Goal: Communication & Community: Answer question/provide support

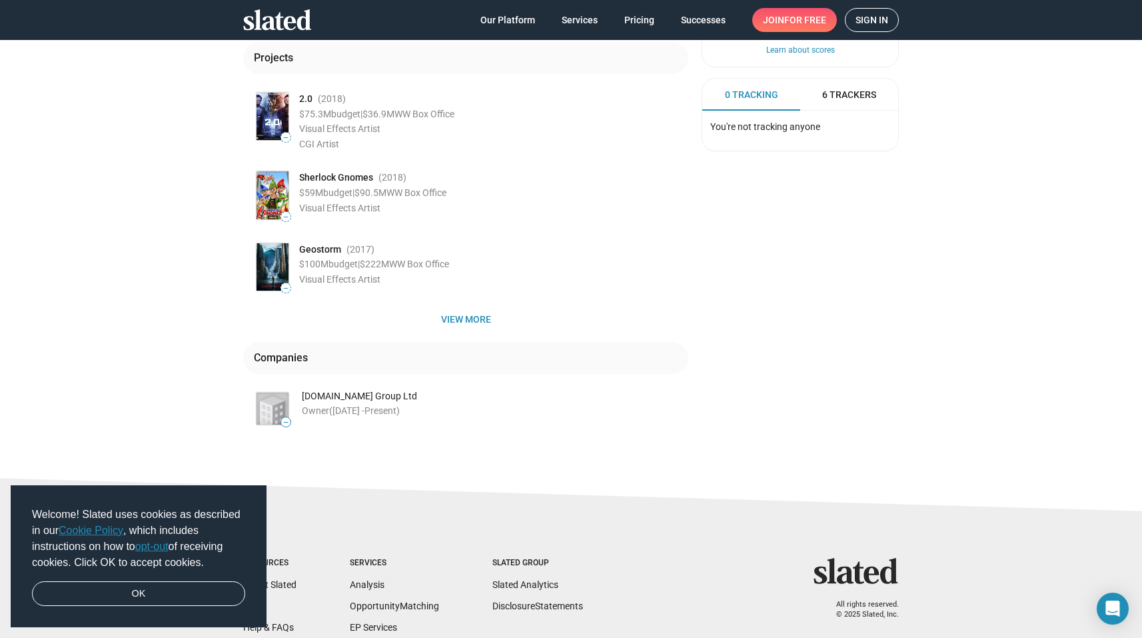
scroll to position [204, 0]
click at [469, 314] on span "View more" at bounding box center [466, 318] width 424 height 24
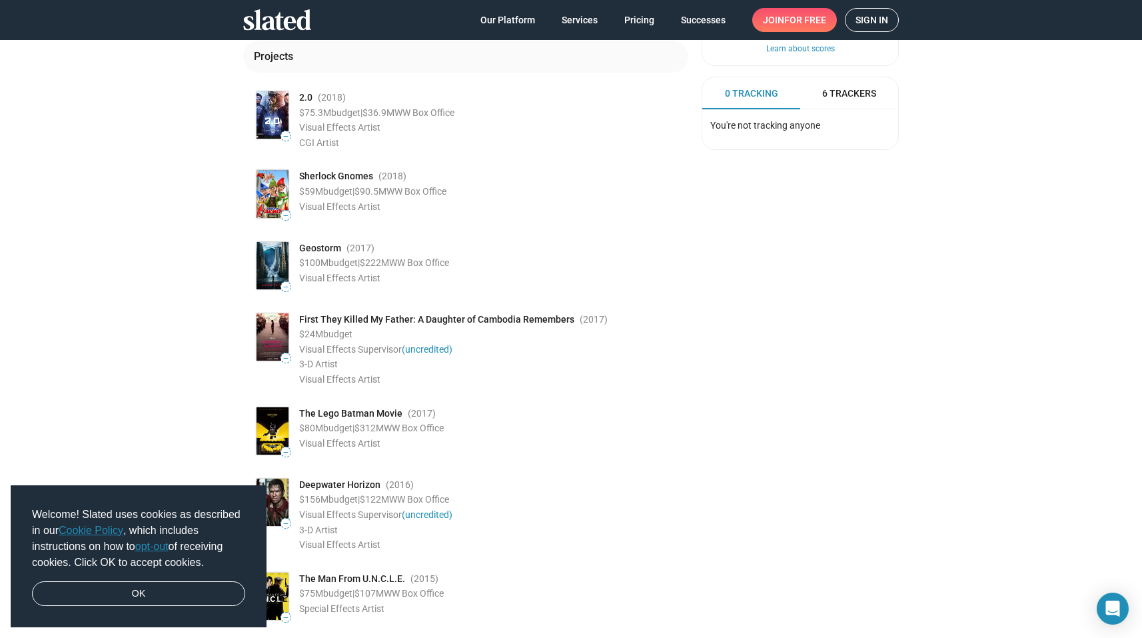
scroll to position [0, 0]
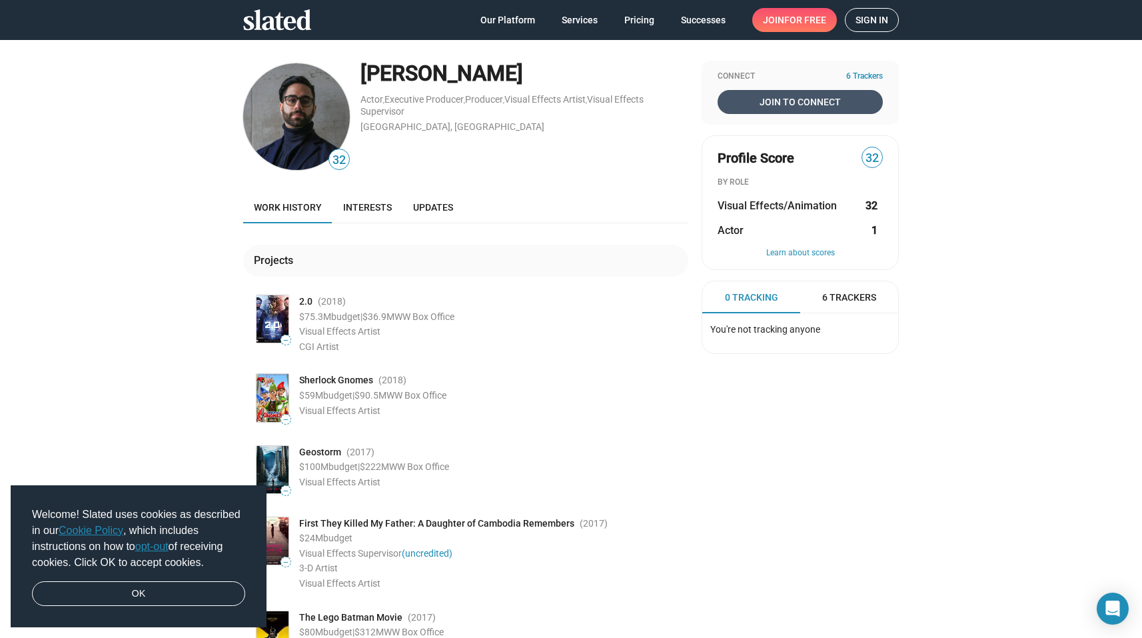
click at [792, 95] on span "Join To Connect" at bounding box center [800, 102] width 160 height 24
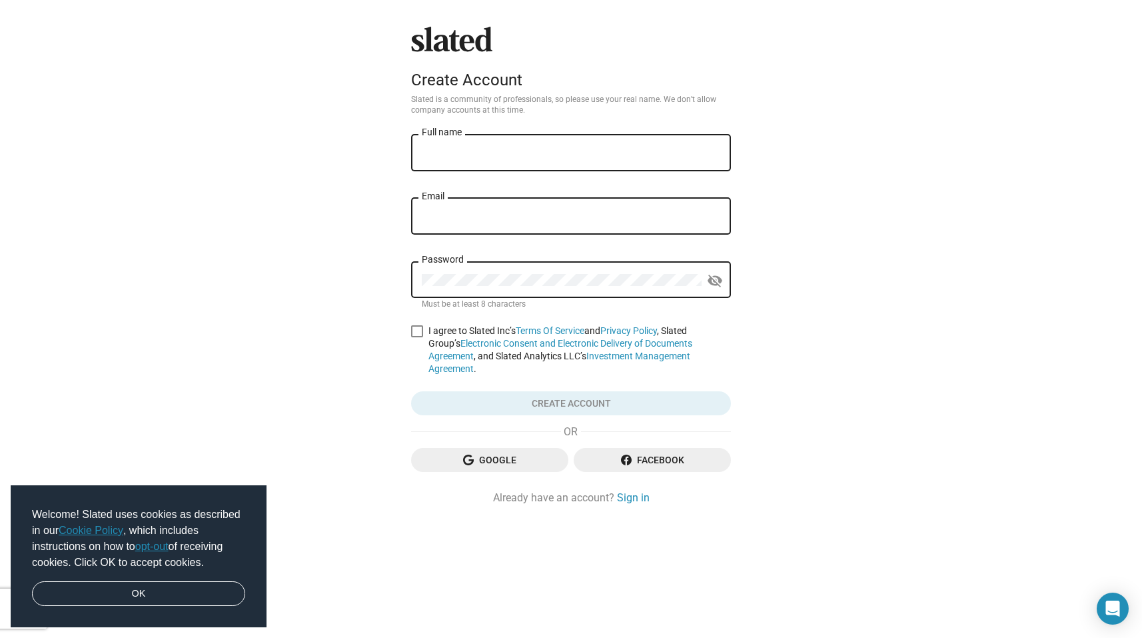
click at [487, 142] on div "Full name" at bounding box center [571, 151] width 298 height 39
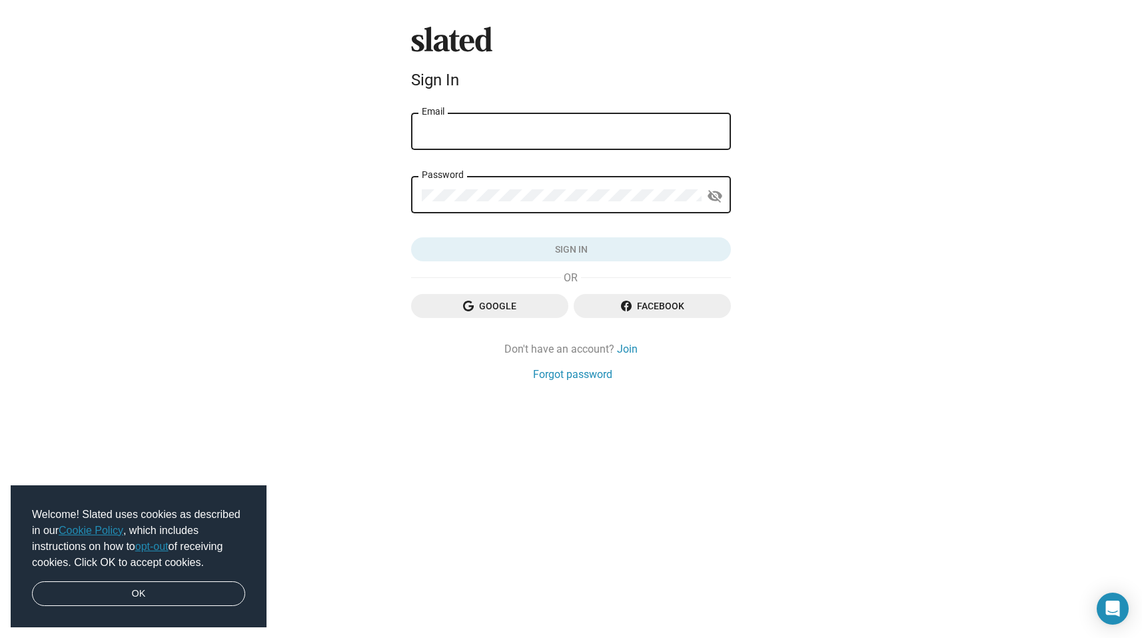
click at [494, 124] on div "Email" at bounding box center [571, 130] width 298 height 39
click at [459, 135] on input "Email" at bounding box center [571, 132] width 298 height 12
type input "[PERSON_NAME][EMAIL_ADDRESS][DOMAIN_NAME]"
click at [484, 186] on div "Password" at bounding box center [562, 193] width 280 height 39
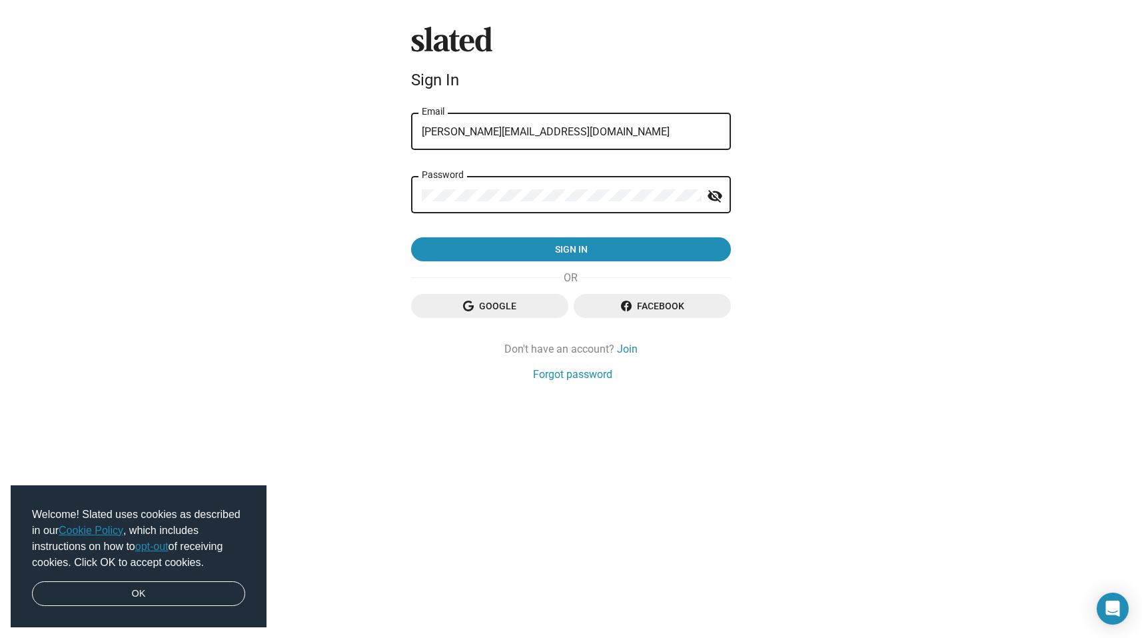
click at [411, 237] on button "Sign in" at bounding box center [571, 249] width 320 height 24
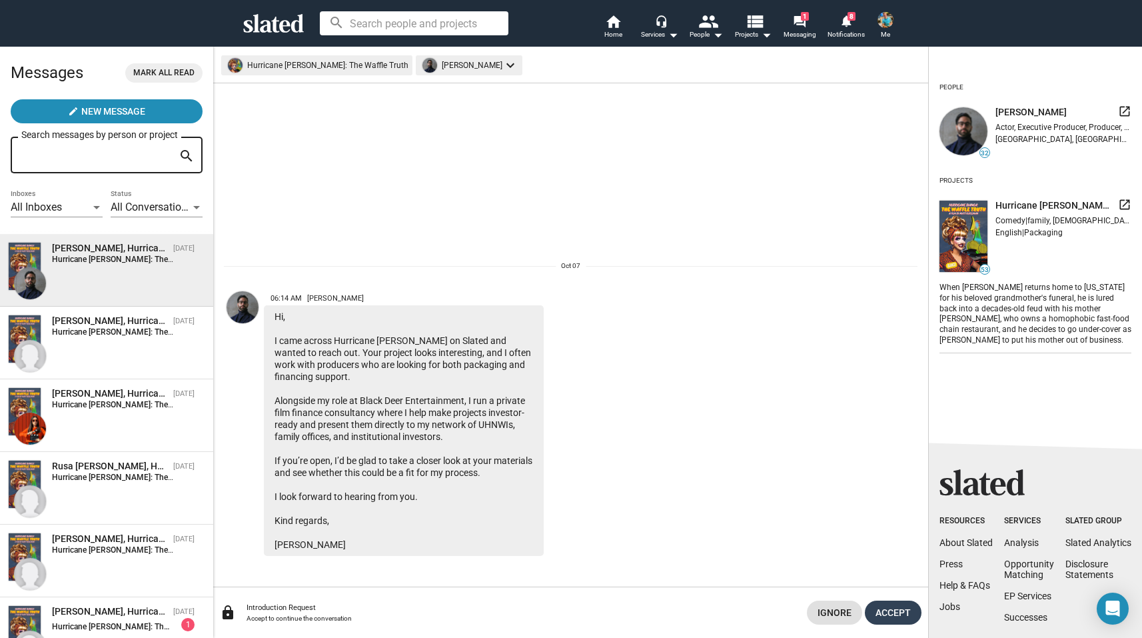
click at [895, 612] on span "Accept" at bounding box center [892, 612] width 35 height 24
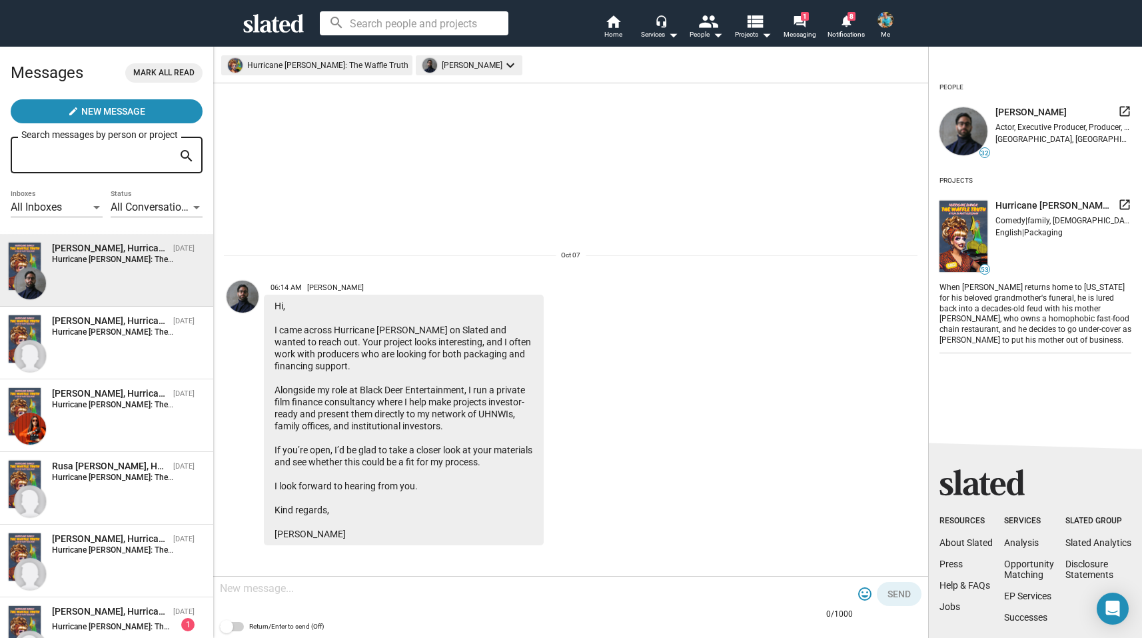
click at [412, 596] on div at bounding box center [536, 589] width 633 height 39
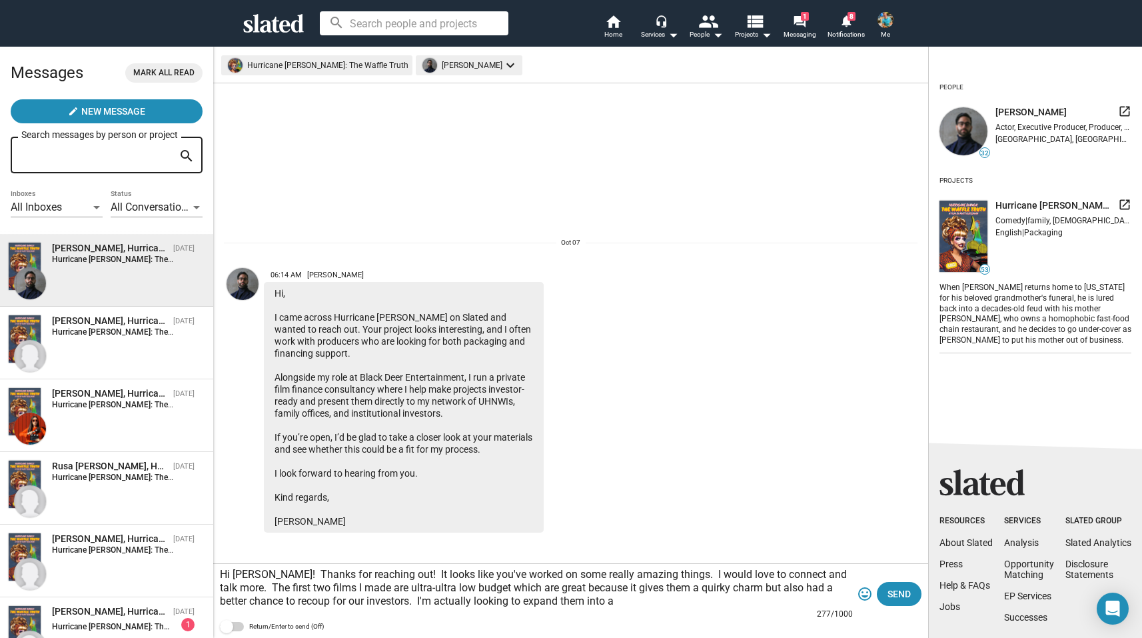
click at [383, 587] on textarea "Hi [PERSON_NAME]! Thanks for reaching out! It looks like you've worked on some …" at bounding box center [536, 588] width 633 height 40
click at [477, 589] on textarea "Hi [PERSON_NAME]! Thanks for reaching out! It looks like you've worked on some …" at bounding box center [536, 588] width 633 height 40
click at [477, 589] on textarea "Hi Poya! Thanks for reaching out! It looks like you've worked on some really am…" at bounding box center [536, 588] width 633 height 40
click at [558, 601] on textarea "Hi Poya! Thanks for reaching out! It looks like you've worked on some really am…" at bounding box center [536, 588] width 633 height 40
drag, startPoint x: 220, startPoint y: 587, endPoint x: 574, endPoint y: 606, distance: 354.2
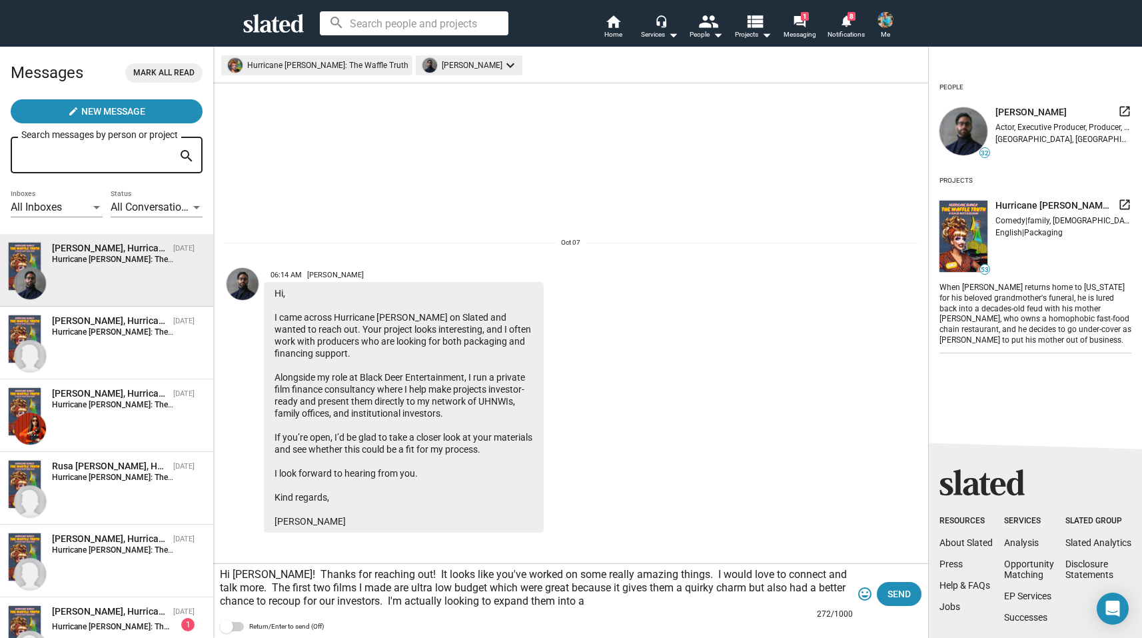
click at [574, 609] on div "Hi Poya! Thanks for reaching out! It looks like you've worked on some really am…" at bounding box center [536, 589] width 633 height 64
click at [378, 601] on textarea "Hi Poya! Thanks for reaching out! It looks like you've worked on some really am…" at bounding box center [536, 588] width 633 height 40
click at [461, 602] on textarea "Hi Poya! Thanks for reaching out! It looks like you've worked on some really am…" at bounding box center [536, 588] width 633 height 40
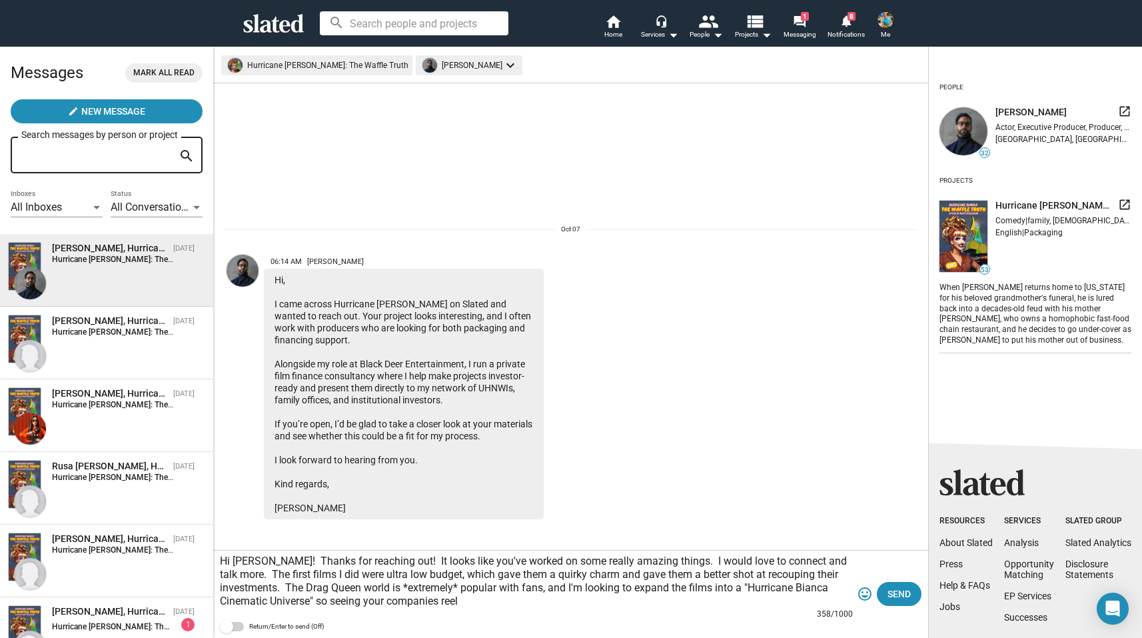
drag, startPoint x: 653, startPoint y: 575, endPoint x: 797, endPoint y: 578, distance: 143.9
click at [797, 578] on textarea "Hi Poya! Thanks for reaching out! It looks like you've worked on some really am…" at bounding box center [536, 580] width 633 height 53
click at [487, 601] on textarea "Hi Poya! Thanks for reaching out! It looks like you've worked on some really am…" at bounding box center [536, 580] width 633 height 53
click at [442, 604] on textarea "Hi Poya! Thanks for reaching out! It looks like you've worked on some really am…" at bounding box center [536, 580] width 633 height 53
click at [519, 603] on textarea "Hi Poya! Thanks for reaching out! It looks like you've worked on some really am…" at bounding box center [536, 580] width 633 height 53
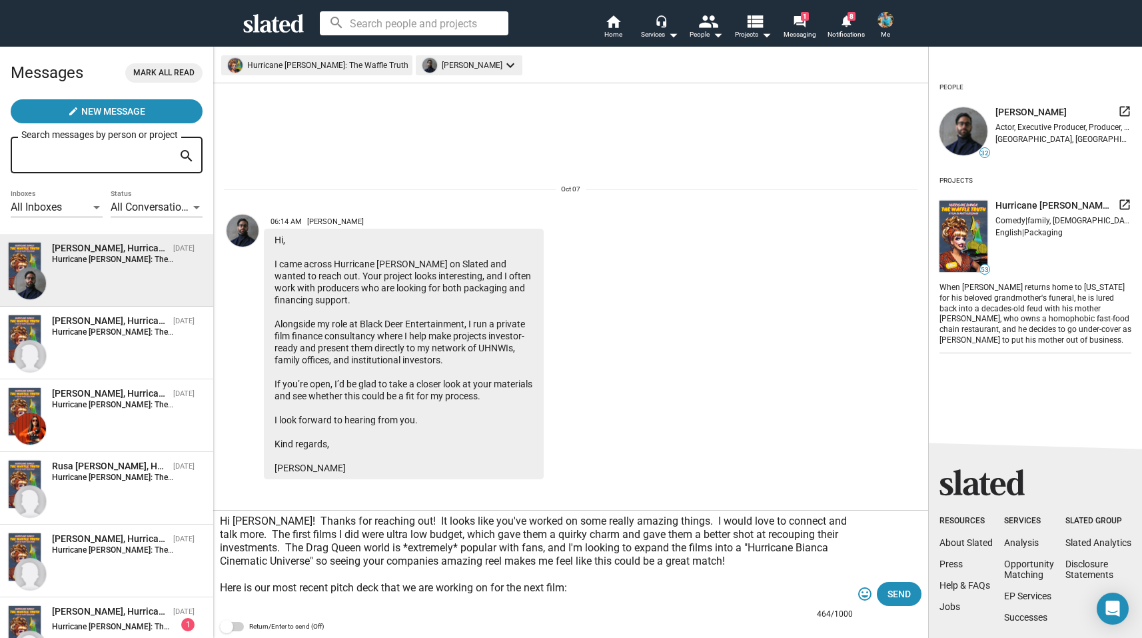
paste textarea "https://www.canva.com/design/DAGwFBqpGro/vTdlm5vcx2GZ20Cd8UW8jQ/view?utm_conten…"
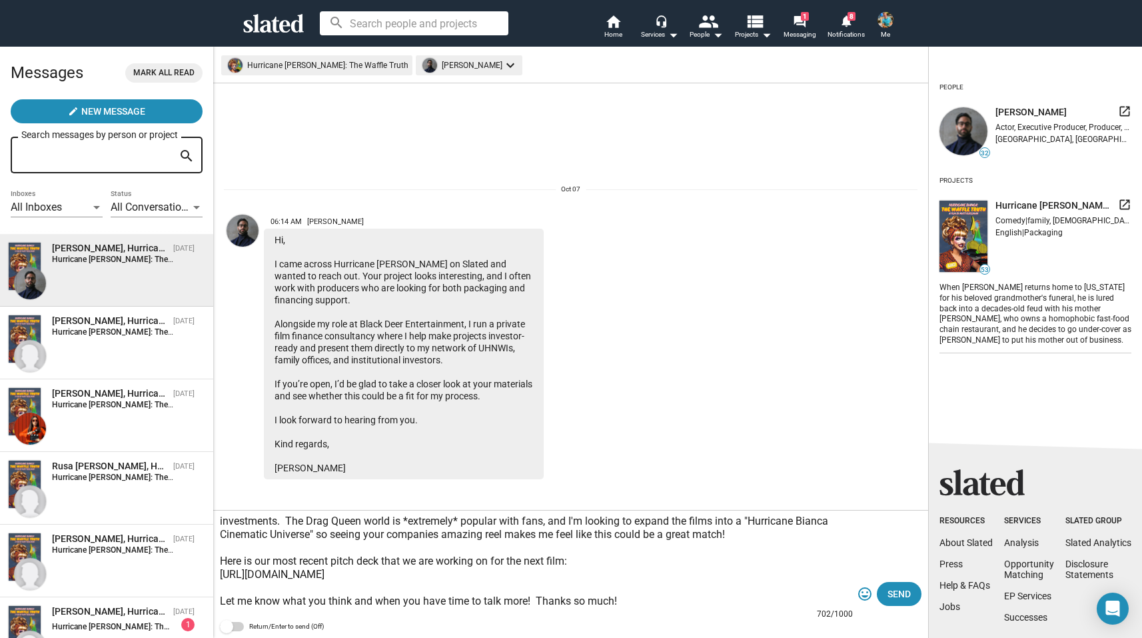
scroll to position [67, 0]
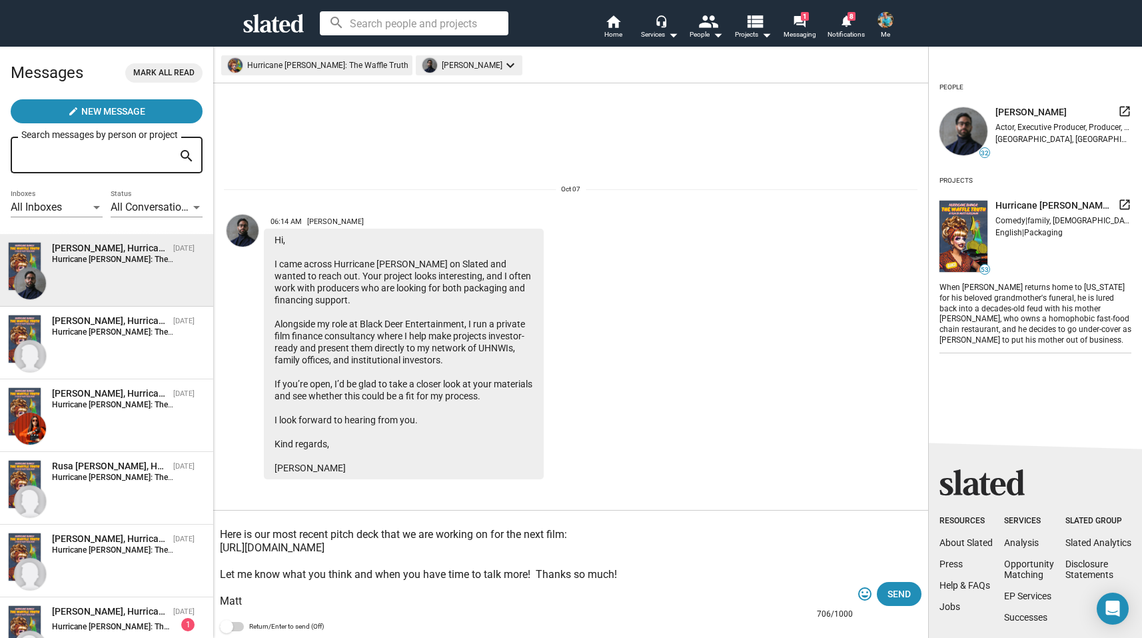
click at [535, 574] on textarea "Hi Poya! Thanks for reaching out! It looks like you've worked on some really am…" at bounding box center [536, 560] width 633 height 93
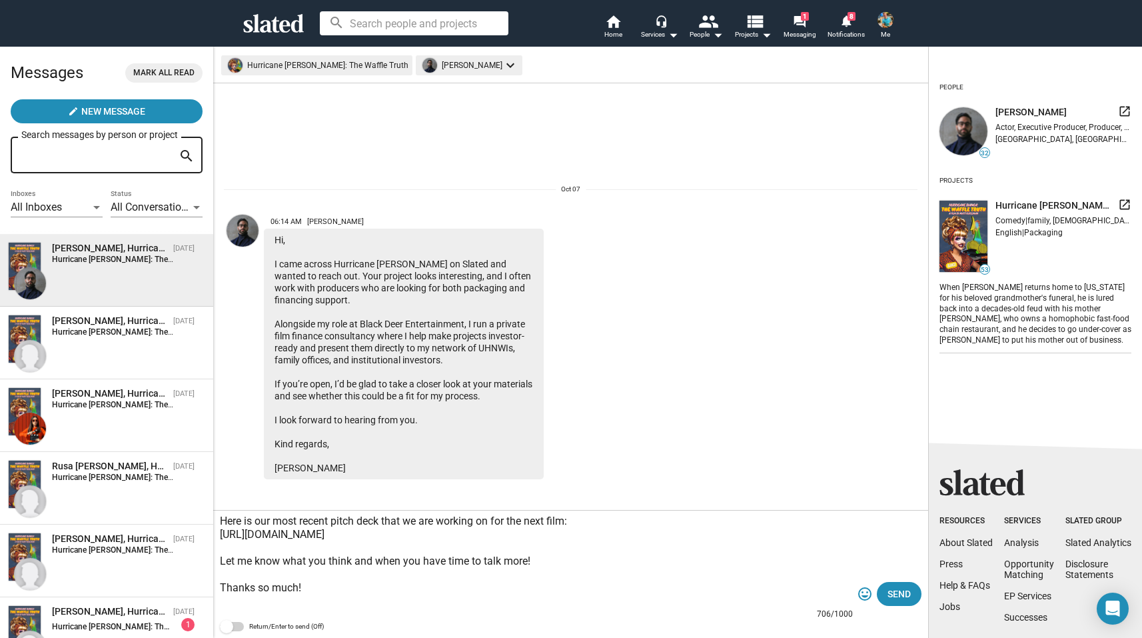
drag, startPoint x: 219, startPoint y: 536, endPoint x: 821, endPoint y: 551, distance: 602.4
click at [821, 551] on textarea "Hi Poya! Thanks for reaching out! It looks like you've worked on some really am…" at bounding box center [536, 560] width 633 height 93
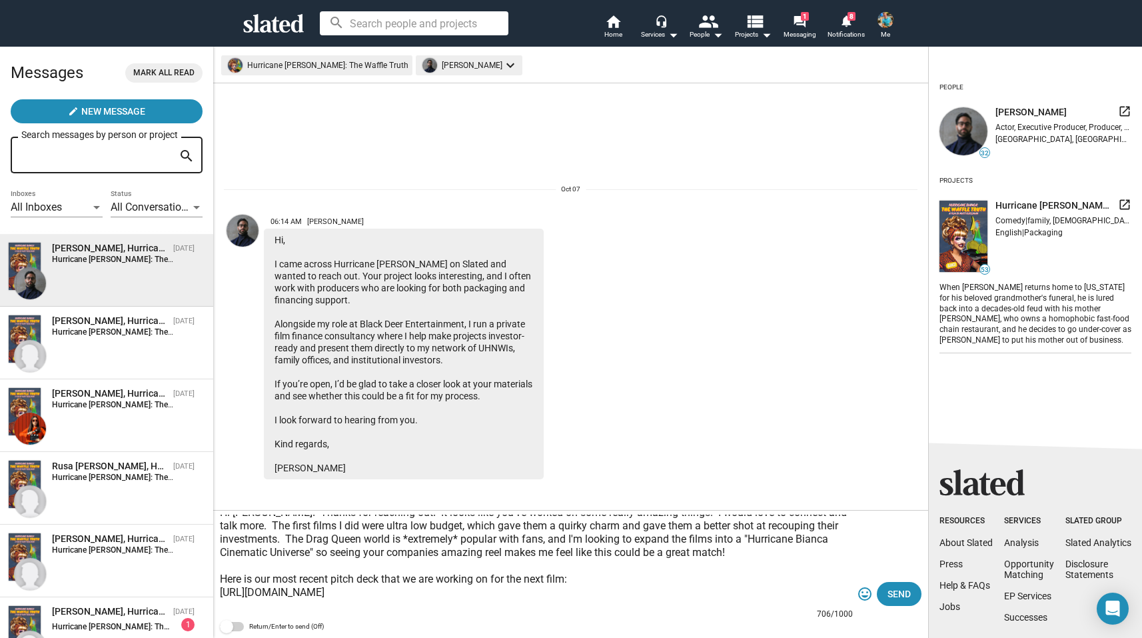
scroll to position [0, 0]
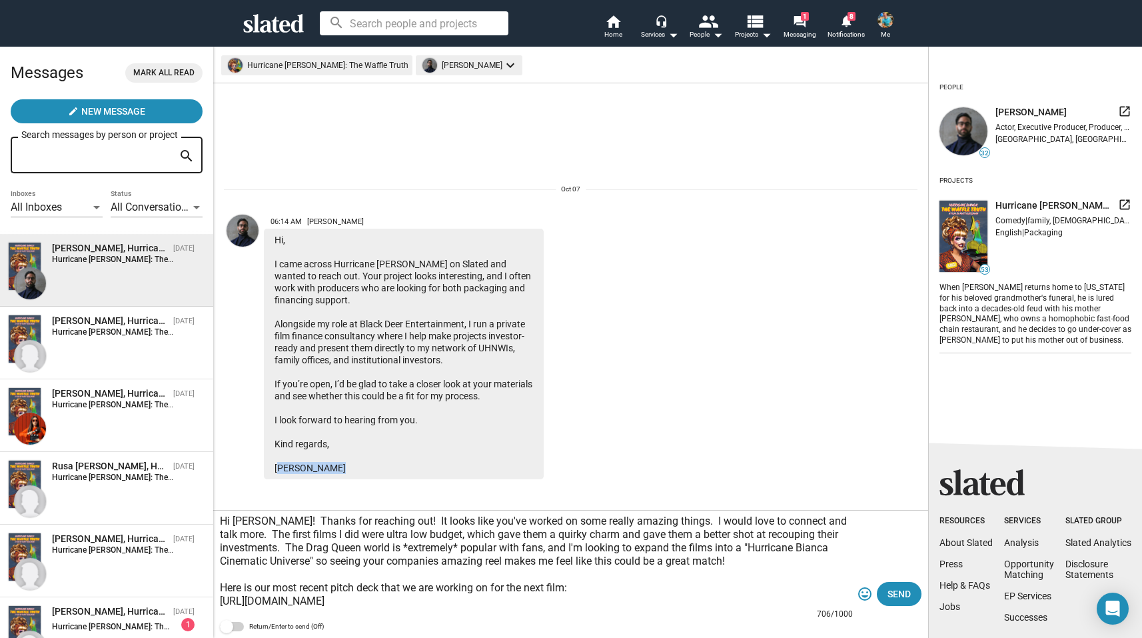
drag, startPoint x: 336, startPoint y: 466, endPoint x: 273, endPoint y: 465, distance: 63.3
click at [273, 465] on div "Hi, I came across Hurricane Bianca on Slated and wanted to reach out. Your proj…" at bounding box center [404, 354] width 280 height 250
copy div "Poya Shohani"
drag, startPoint x: 282, startPoint y: 550, endPoint x: 217, endPoint y: 536, distance: 66.9
click at [217, 536] on div "Hi Poya! Thanks for reaching out! It looks like you've worked on some really am…" at bounding box center [570, 573] width 715 height 127
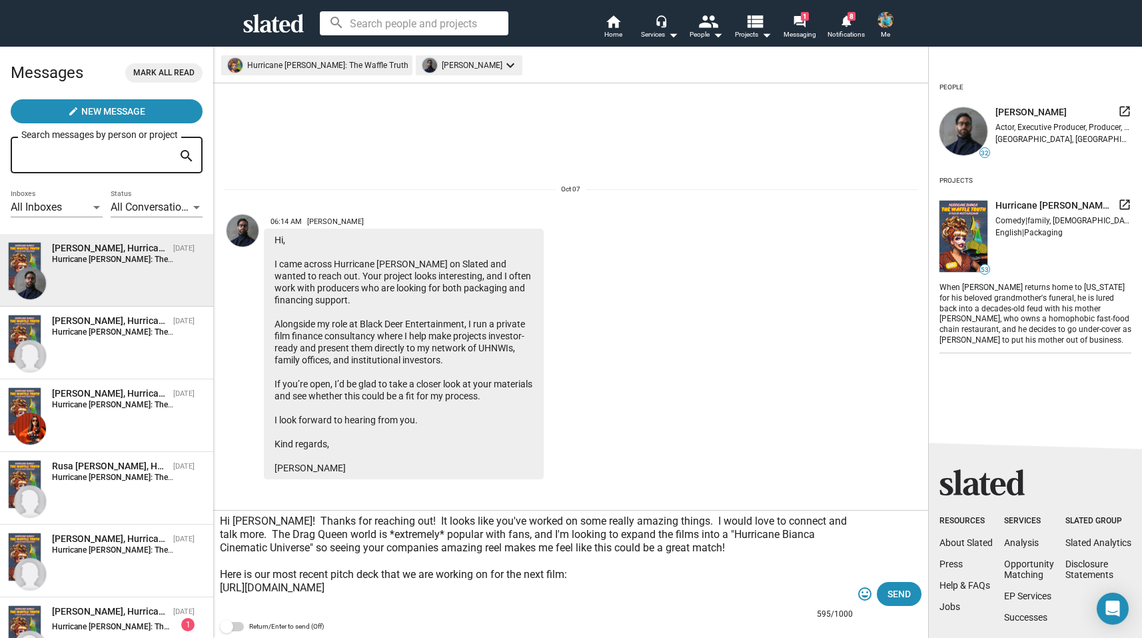
click at [634, 554] on textarea "Hi Poya! Thanks for reaching out! It looks like you've worked on some really am…" at bounding box center [536, 560] width 633 height 93
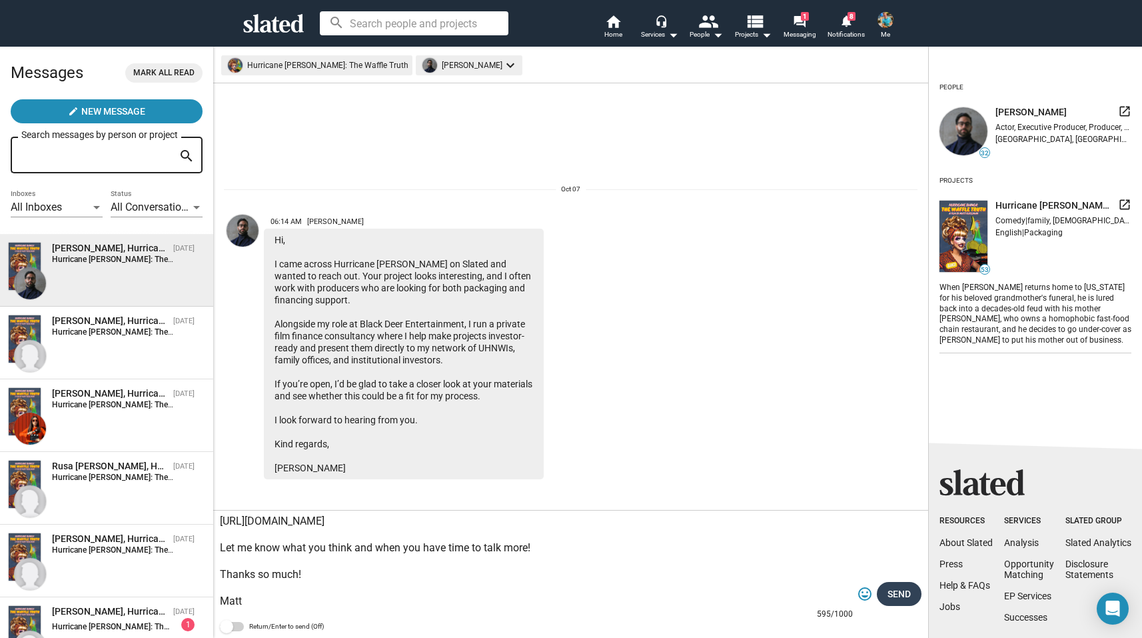
type textarea "Hi Poya! Thanks for reaching out! It looks like you've worked on some really am…"
click at [903, 592] on span "Send" at bounding box center [898, 594] width 23 height 24
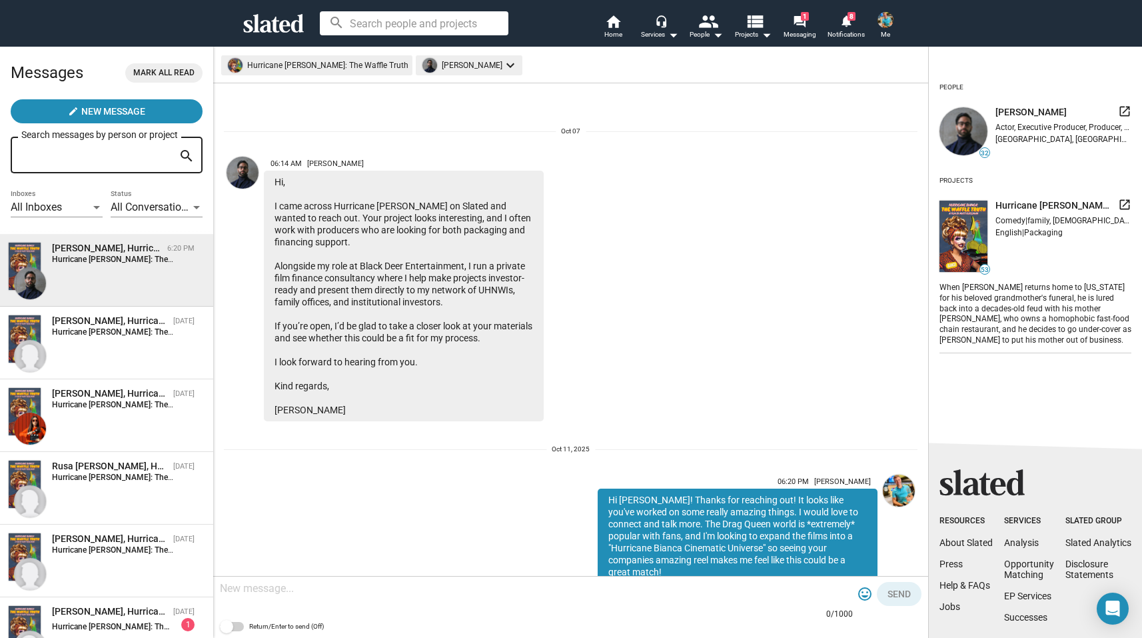
scroll to position [173, 0]
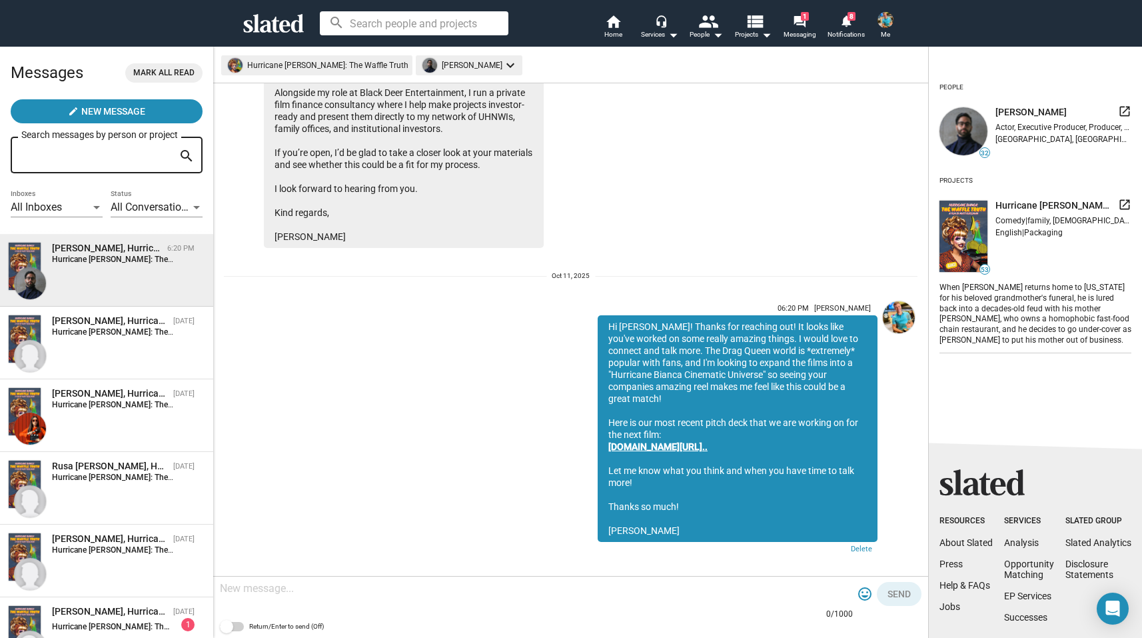
click at [708, 441] on link "www.canva.com/design/DAGwFBqp..." at bounding box center [657, 446] width 99 height 11
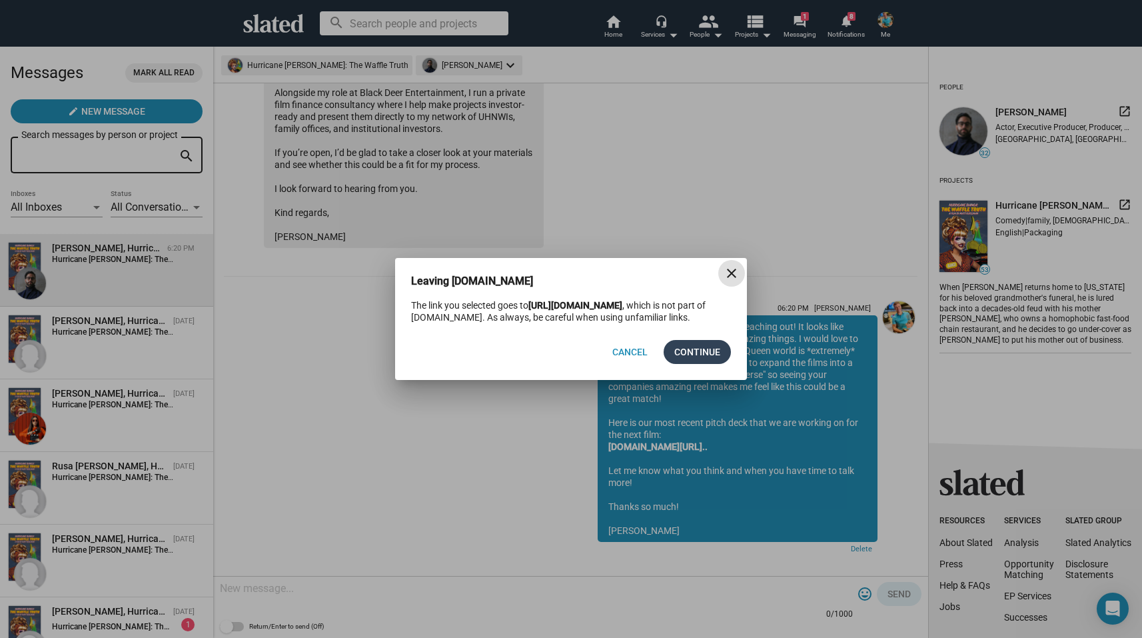
click at [682, 364] on span "Continue" at bounding box center [697, 352] width 46 height 24
